Goal: Task Accomplishment & Management: Manage account settings

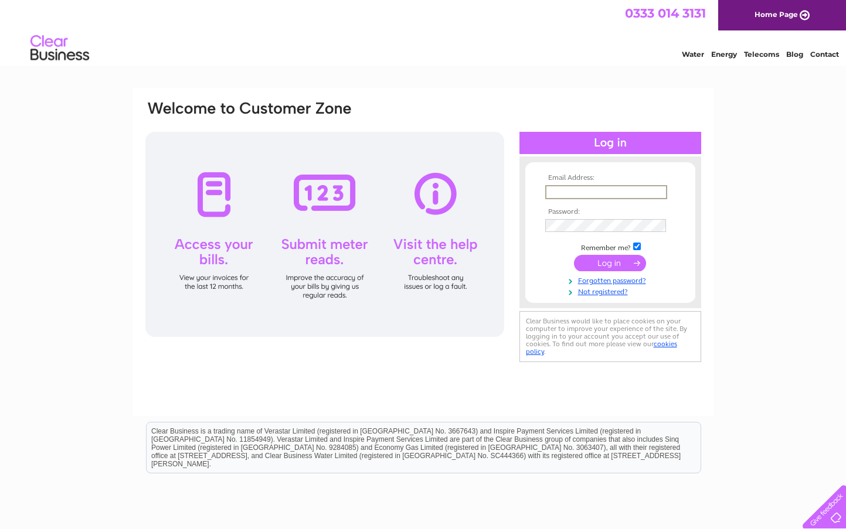
click at [600, 192] on input "text" at bounding box center [606, 192] width 122 height 14
type input "[PERSON_NAME][EMAIL_ADDRESS][DOMAIN_NAME]"
click at [601, 262] on input "submit" at bounding box center [610, 262] width 72 height 16
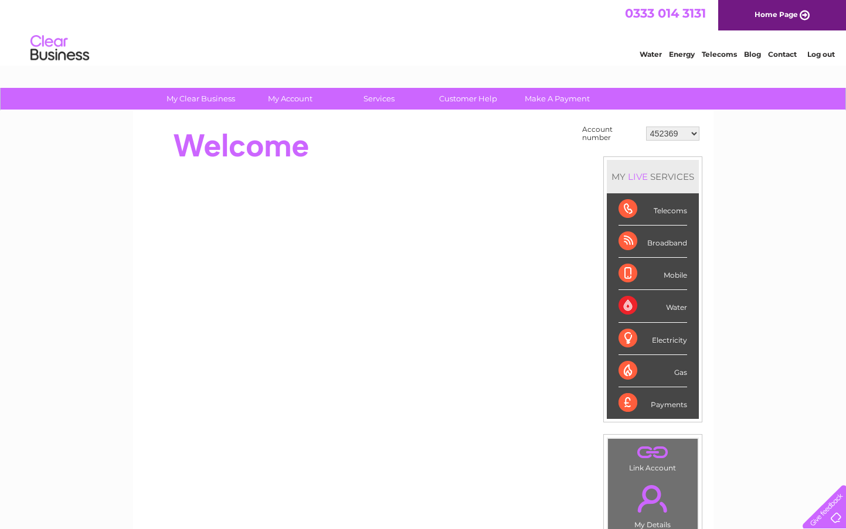
click at [675, 136] on select "452369 452370 907720 30323035" at bounding box center [672, 134] width 53 height 14
select select "30323035"
click at [646, 127] on select "452369 452370 907720 30323035" at bounding box center [672, 134] width 53 height 14
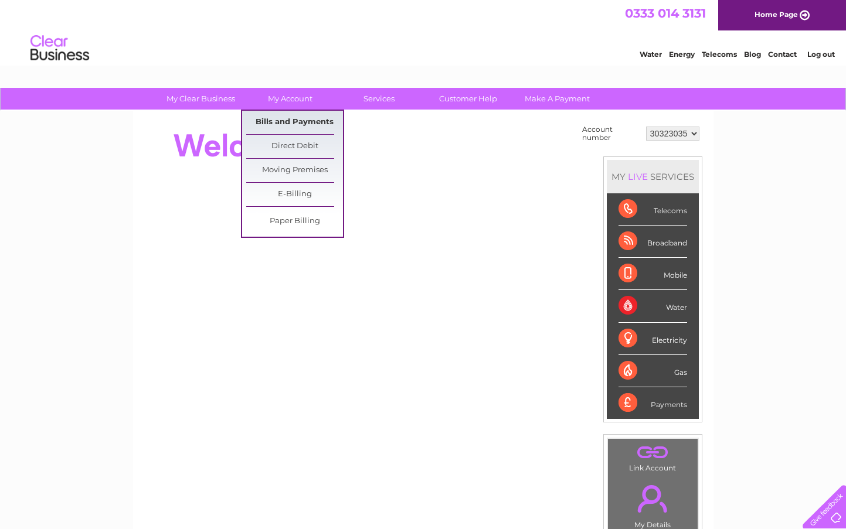
click at [298, 125] on link "Bills and Payments" at bounding box center [294, 122] width 97 height 23
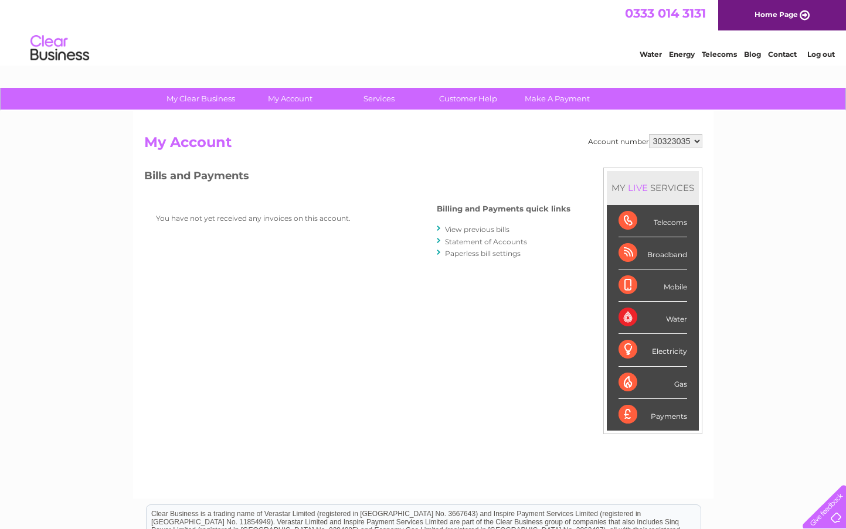
click at [693, 142] on select "452369 452370 907720 30323035" at bounding box center [675, 141] width 53 height 14
select select "907720"
click at [649, 134] on select "452369 452370 907720 30323035" at bounding box center [675, 141] width 53 height 14
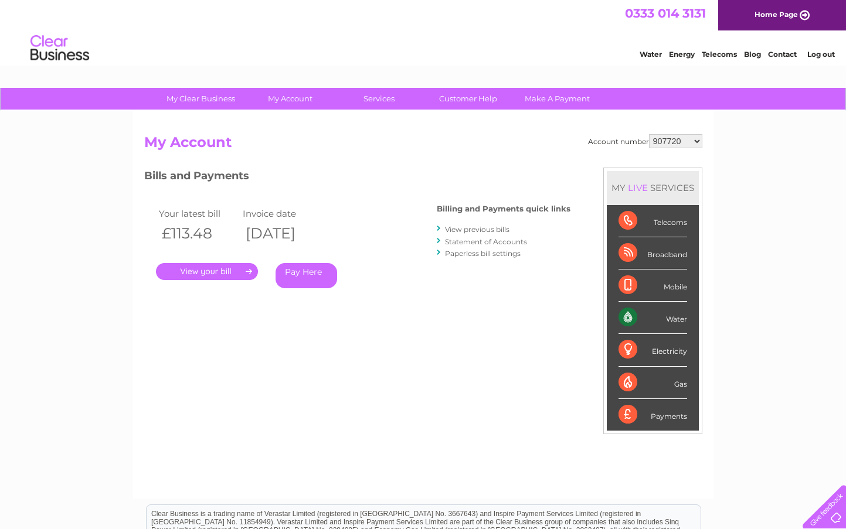
click at [696, 145] on select "452369 452370 907720 30323035" at bounding box center [675, 141] width 53 height 14
click at [682, 141] on select "452369 452370 907720 30323035" at bounding box center [675, 141] width 53 height 14
